Goal: Transaction & Acquisition: Purchase product/service

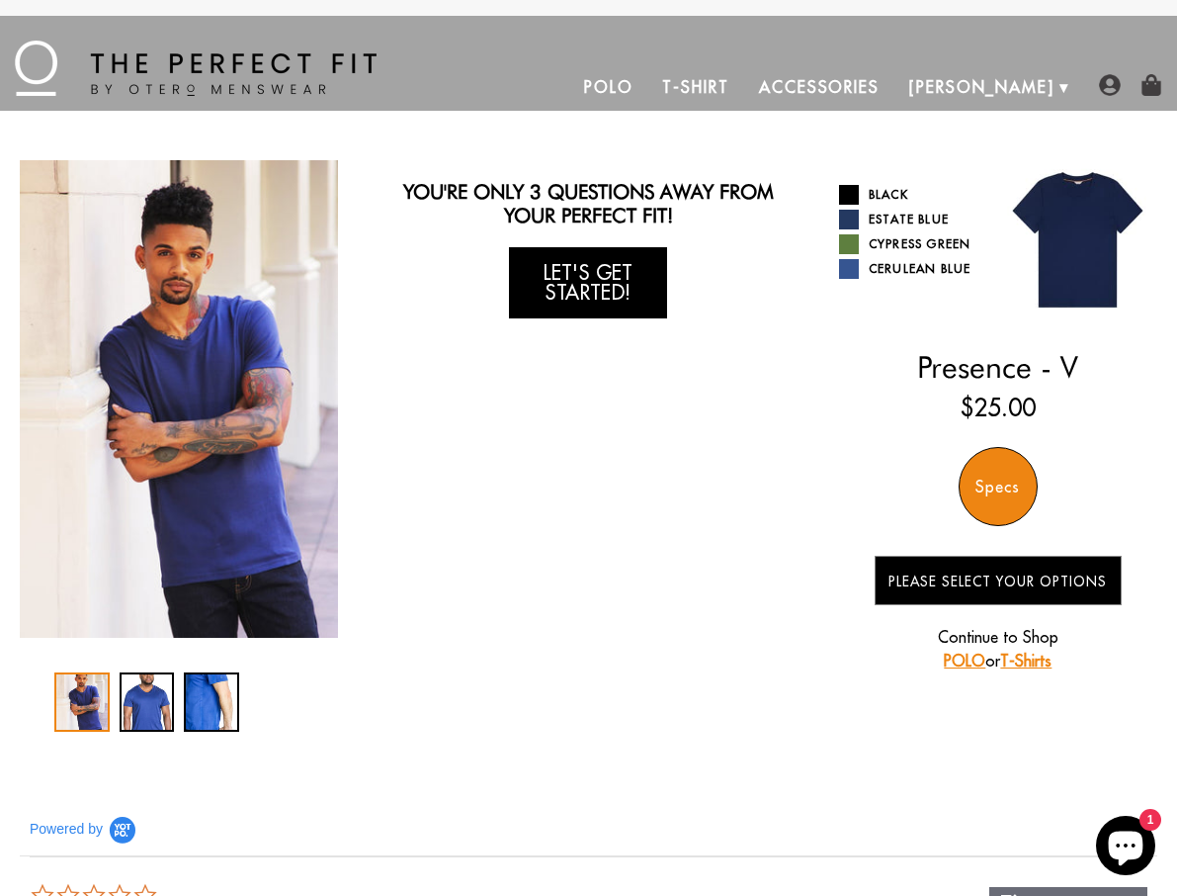
click at [554, 299] on link "Let's Get Started!" at bounding box center [588, 282] width 158 height 71
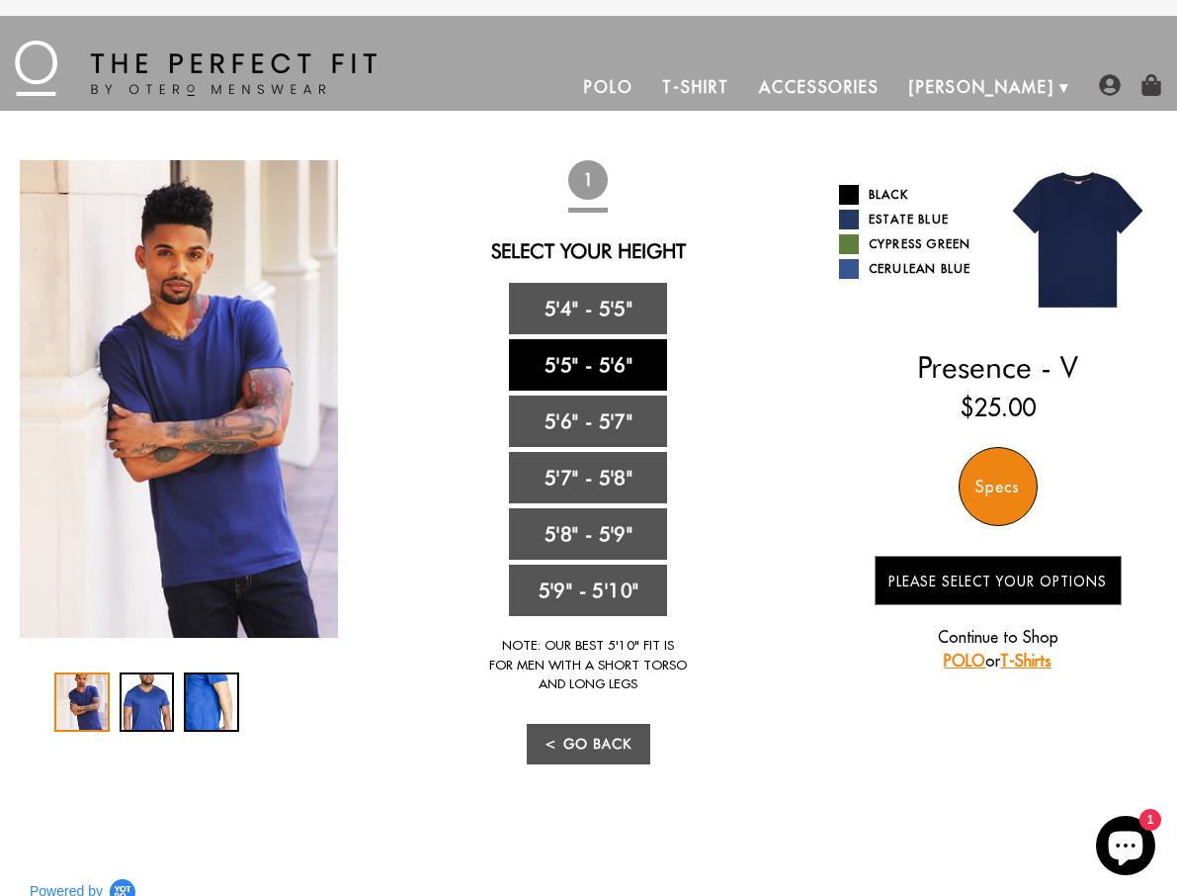
click at [578, 352] on link "5'5" - 5'6"" at bounding box center [588, 364] width 158 height 51
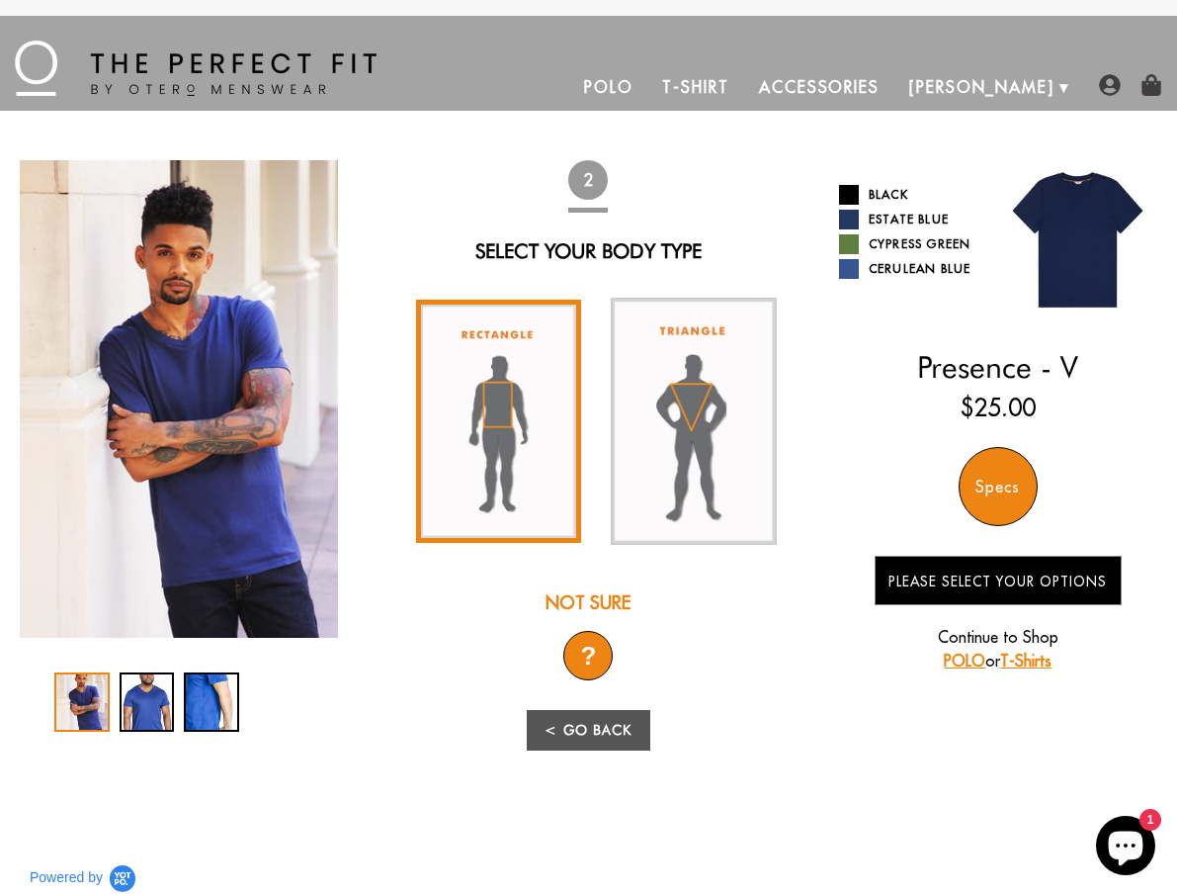
click at [491, 425] on img at bounding box center [499, 422] width 166 height 244
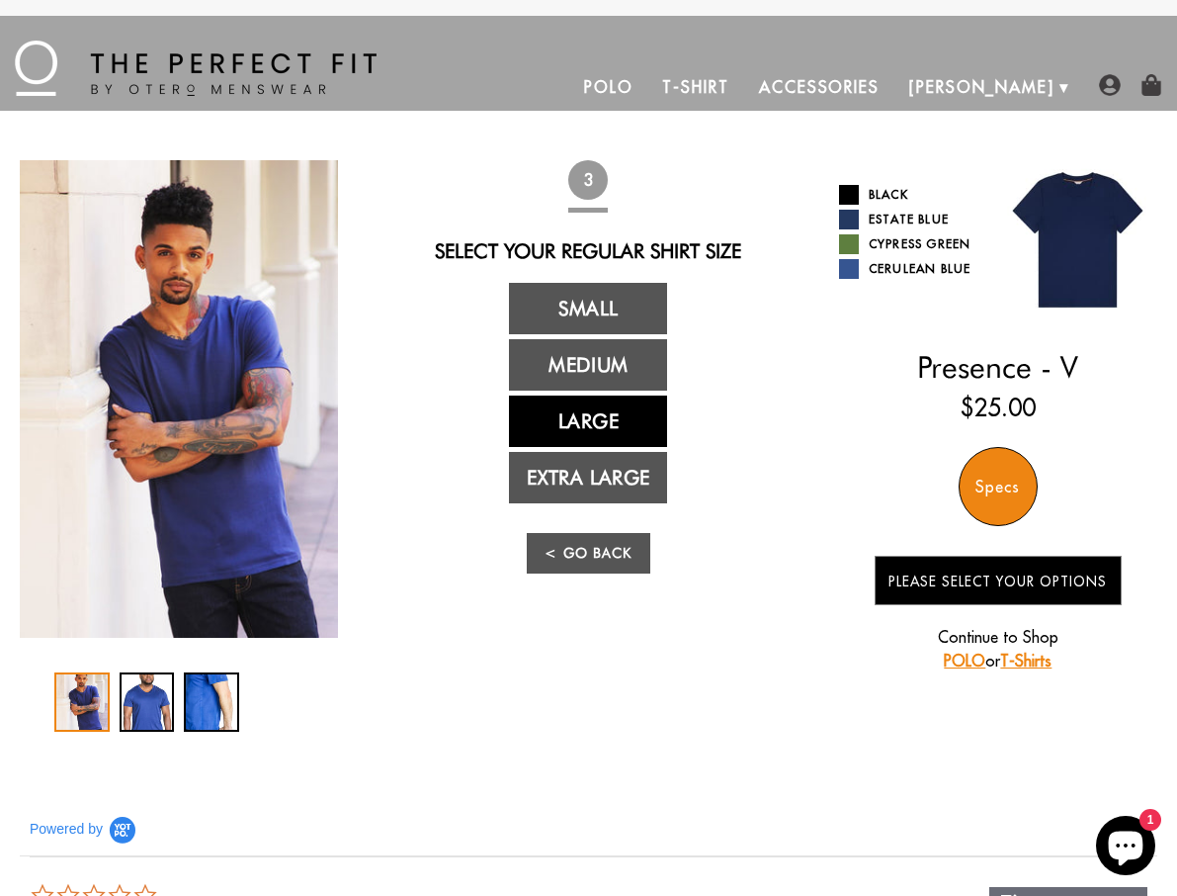
click at [573, 420] on link "Large" at bounding box center [588, 420] width 158 height 51
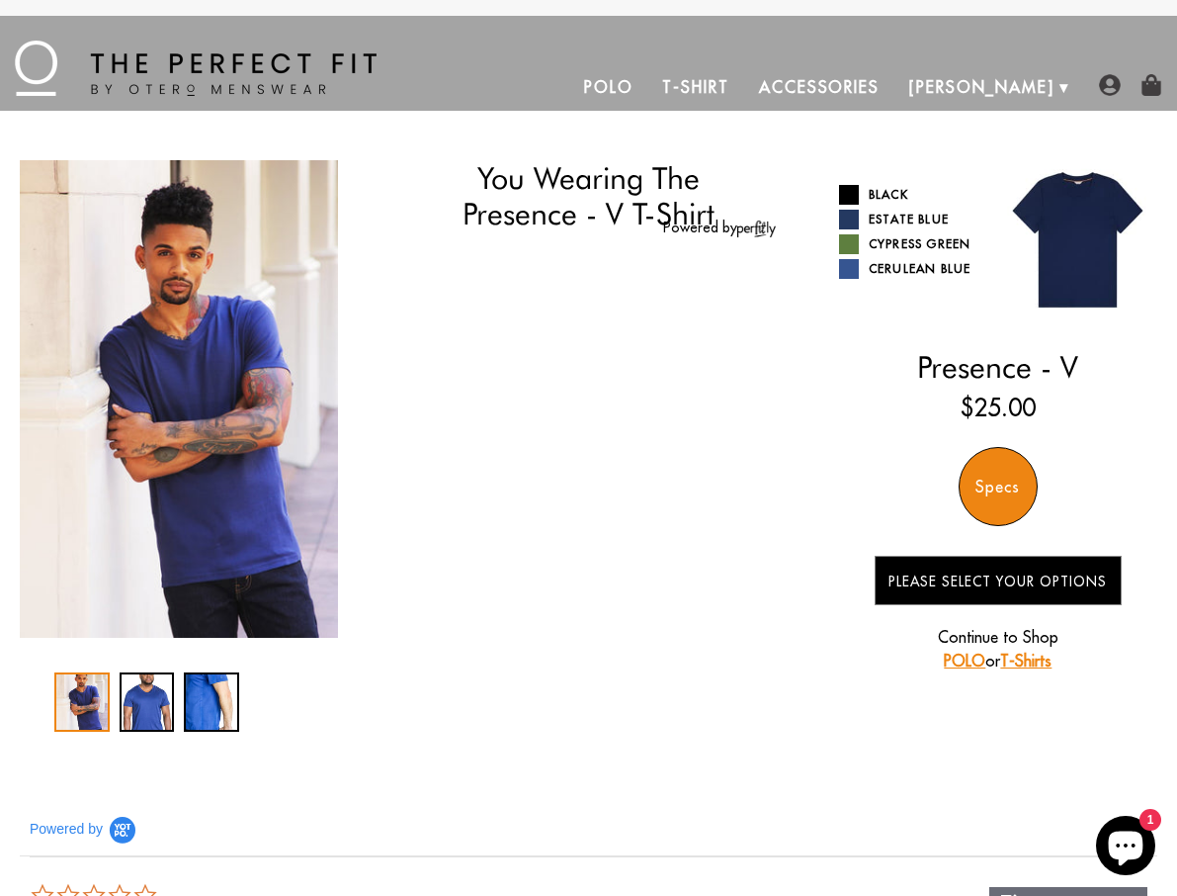
select select "55-56"
select select "L"
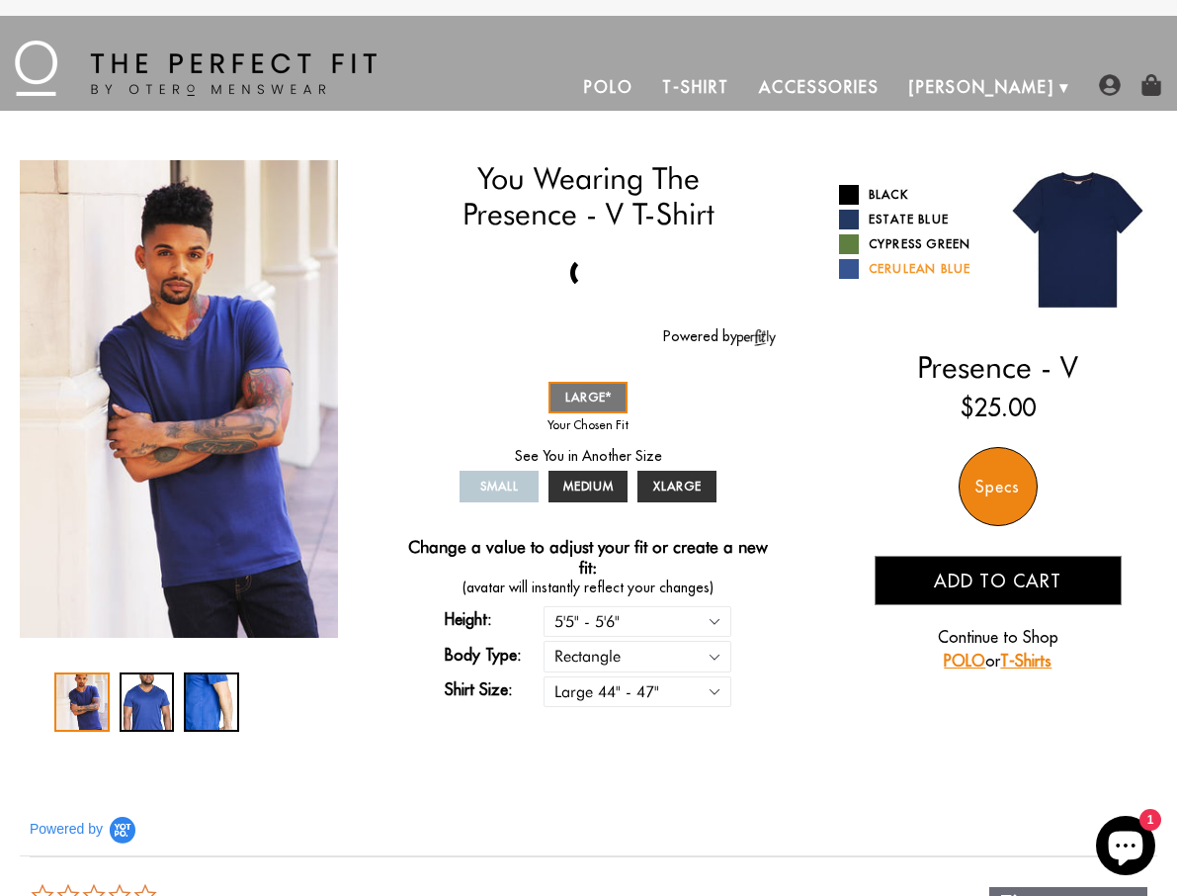
click at [872, 266] on link "Cerulean Blue" at bounding box center [911, 269] width 144 height 20
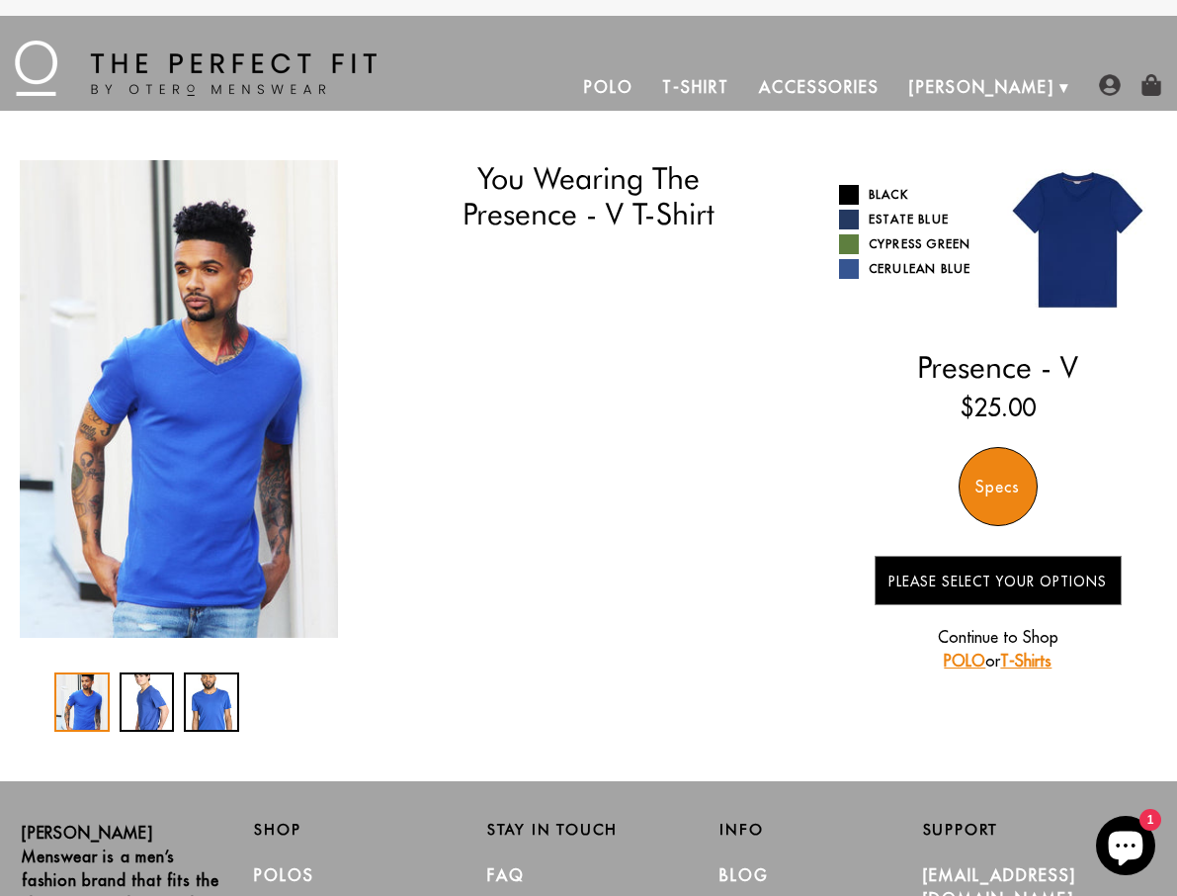
select select "55-56"
select select "L"
